Goal: Find specific page/section: Find specific page/section

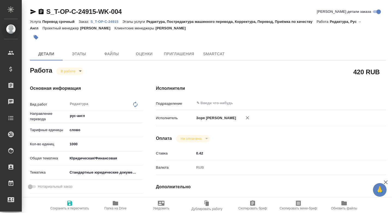
type textarea "x"
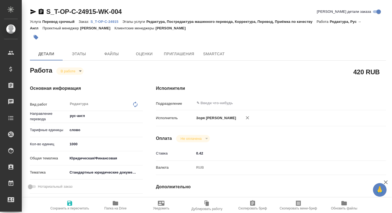
type textarea "x"
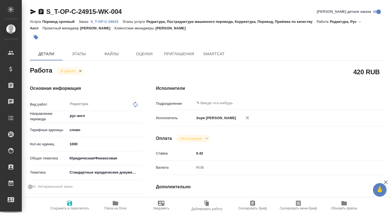
type textarea "x"
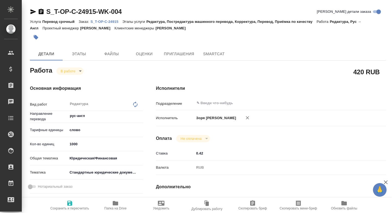
type textarea "x"
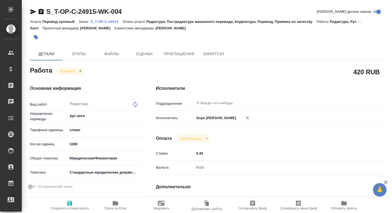
click at [113, 206] on icon "button" at bounding box center [115, 203] width 7 height 7
type textarea "x"
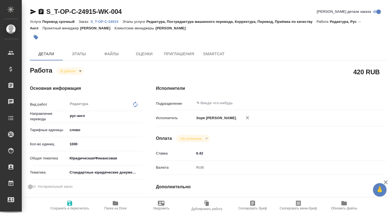
type textarea "x"
click at [32, 12] on icon "button" at bounding box center [33, 11] width 7 height 7
